Goal: Information Seeking & Learning: Find specific page/section

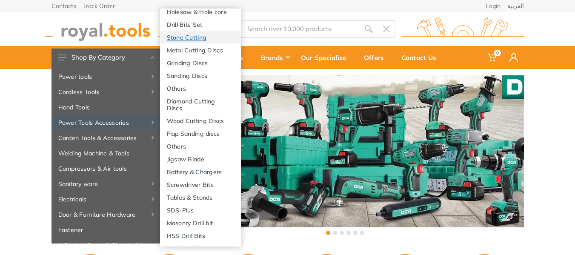
scroll to position [130, 0]
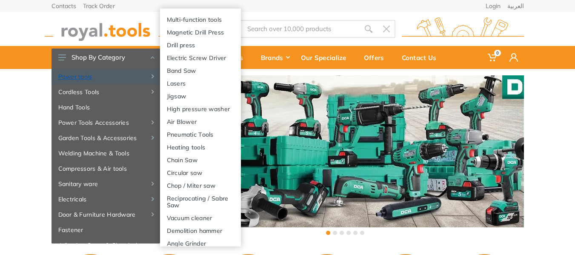
click at [112, 77] on link "Power tools" at bounding box center [106, 76] width 109 height 15
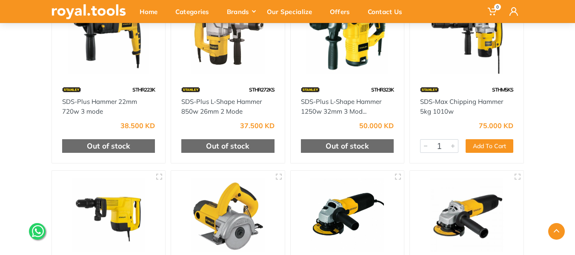
scroll to position [511, 0]
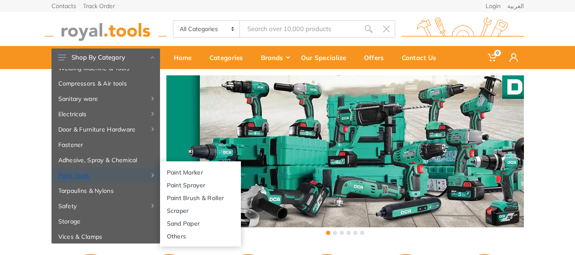
scroll to position [92, 0]
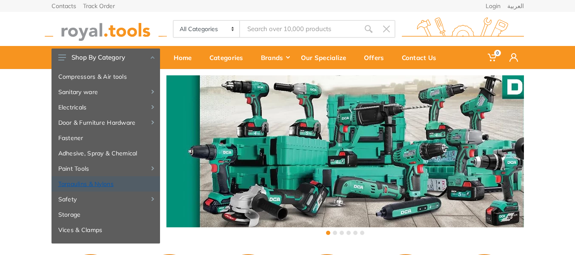
click at [103, 182] on link "Tarpaulins & Nylons" at bounding box center [106, 183] width 109 height 15
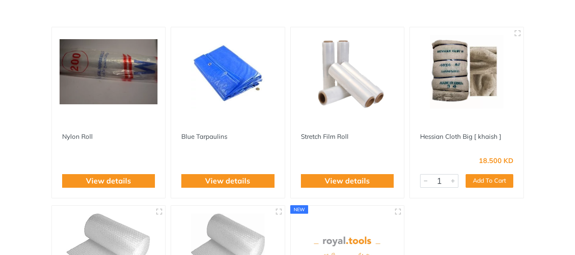
scroll to position [128, 0]
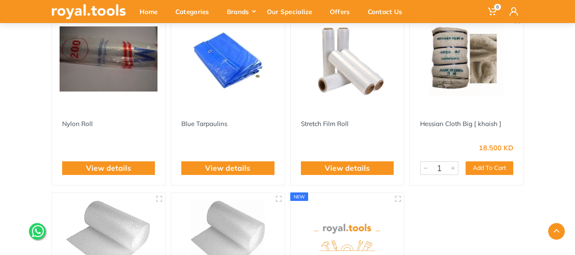
click at [118, 86] on img at bounding box center [109, 59] width 98 height 74
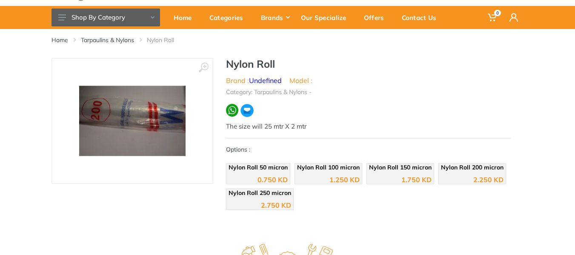
scroll to position [85, 0]
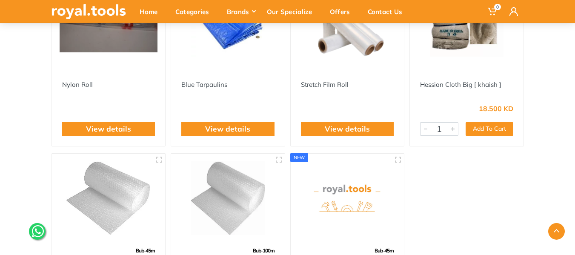
scroll to position [170, 0]
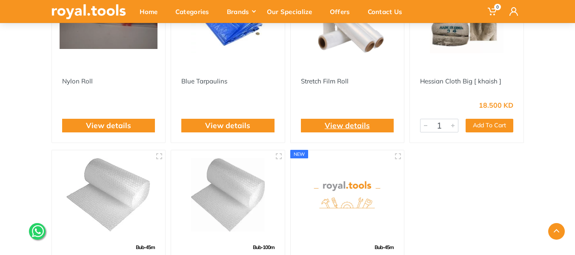
click at [359, 121] on link "View details" at bounding box center [347, 125] width 45 height 11
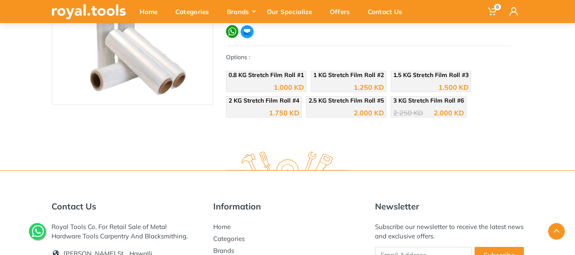
scroll to position [128, 0]
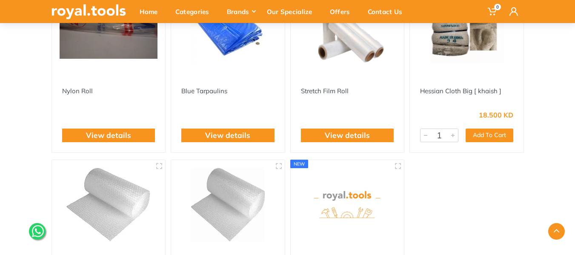
scroll to position [170, 0]
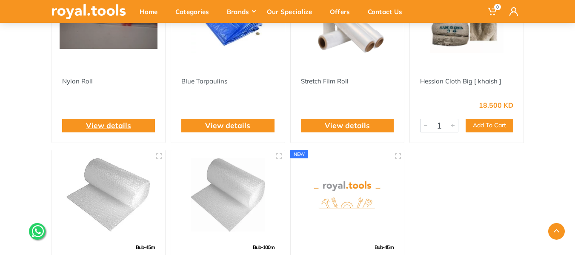
click at [114, 125] on link "View details" at bounding box center [108, 125] width 45 height 11
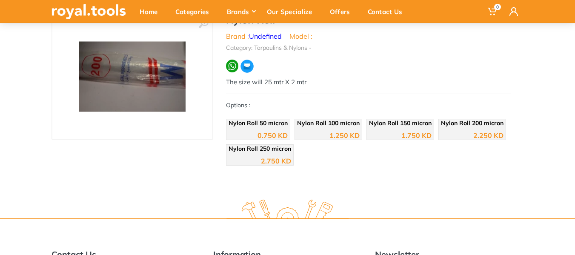
scroll to position [85, 0]
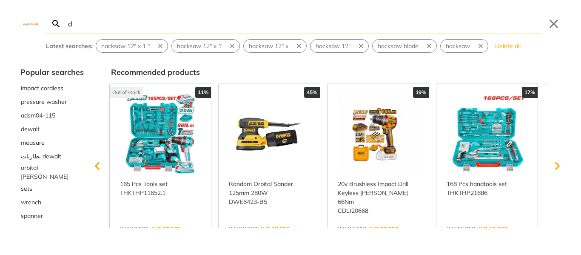
type input "dc"
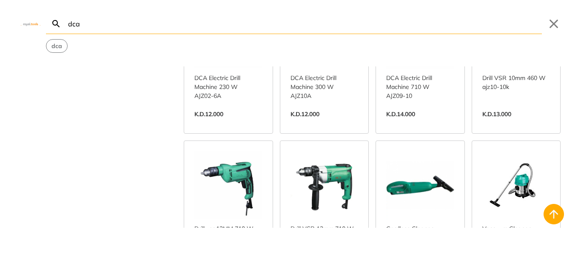
scroll to position [553, 0]
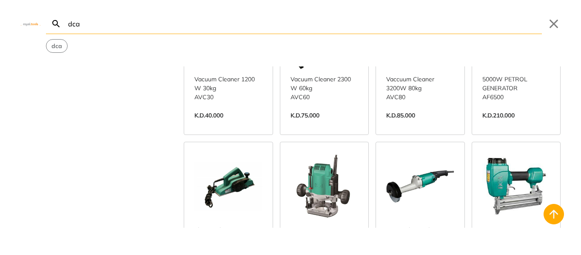
scroll to position [1022, 0]
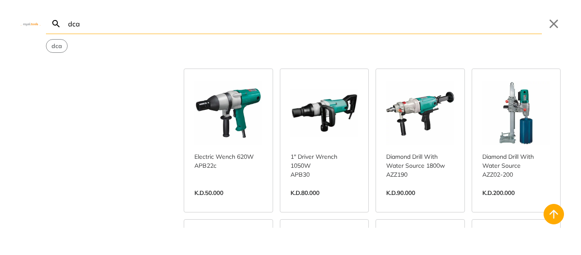
scroll to position [2299, 0]
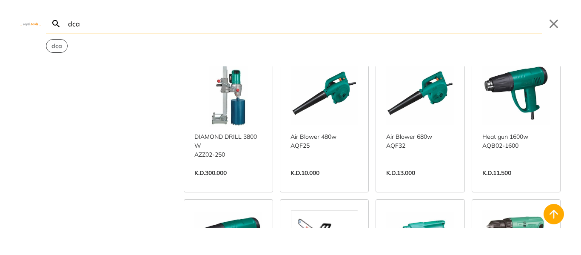
type input "dca"
click at [57, 46] on strong "dca" at bounding box center [57, 46] width 11 height 8
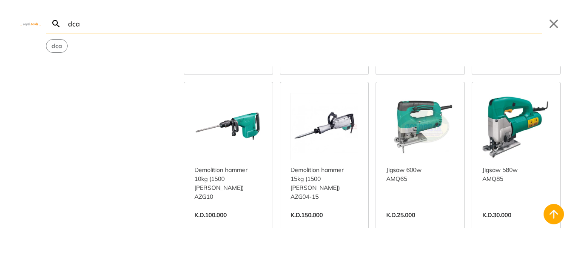
scroll to position [4044, 0]
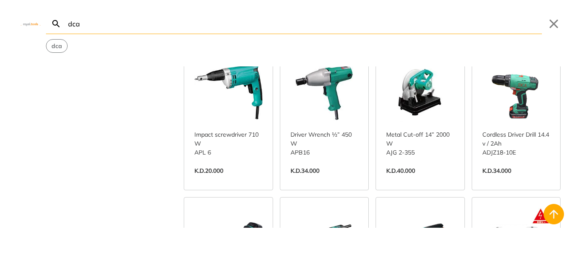
scroll to position [5223, 0]
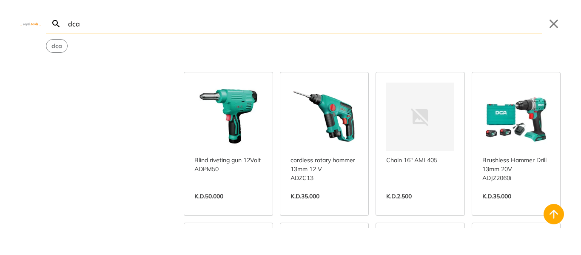
scroll to position [6445, 0]
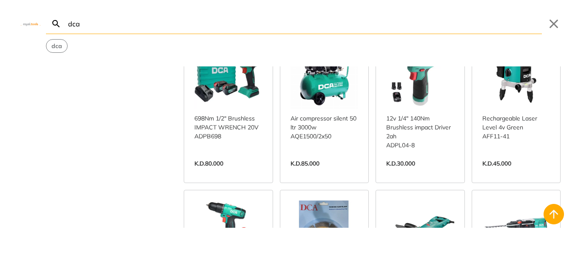
scroll to position [6573, 0]
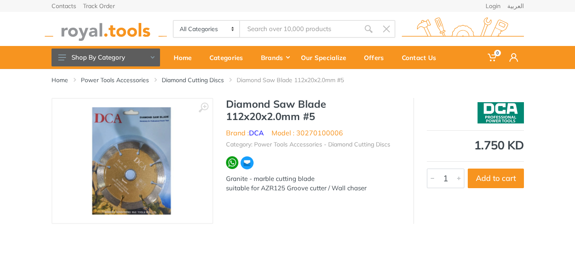
type input "dca"
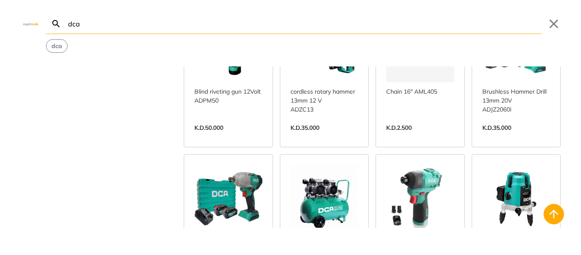
scroll to position [6545, 0]
